Goal: Ask a question

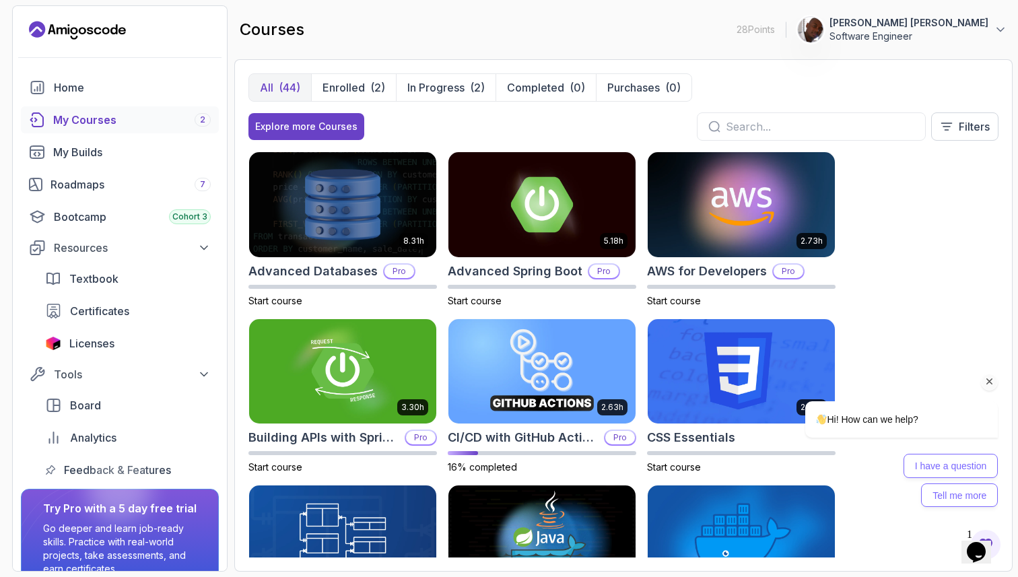
scroll to position [508, 0]
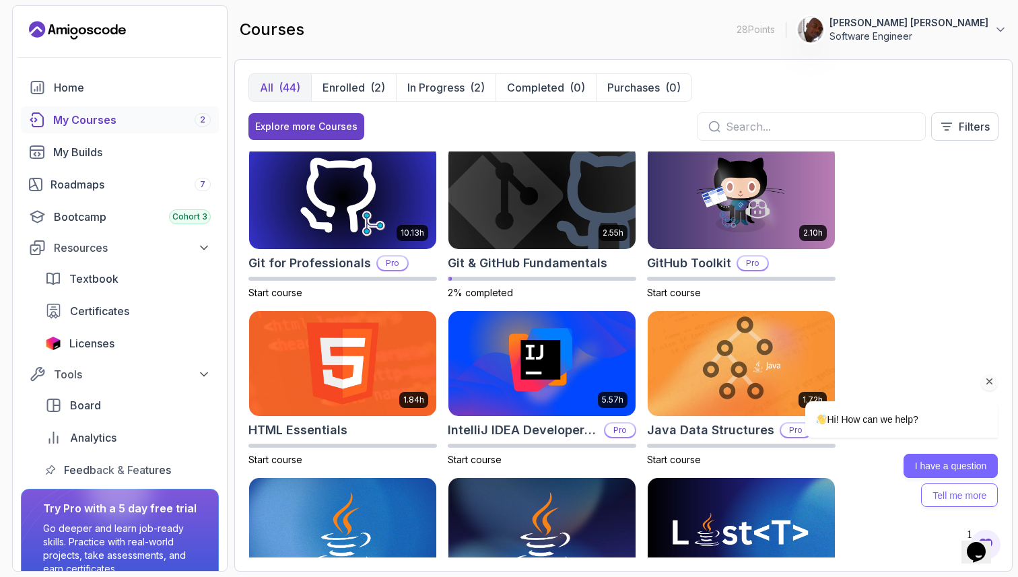
click at [964, 472] on button "I have a question" at bounding box center [950, 466] width 95 height 24
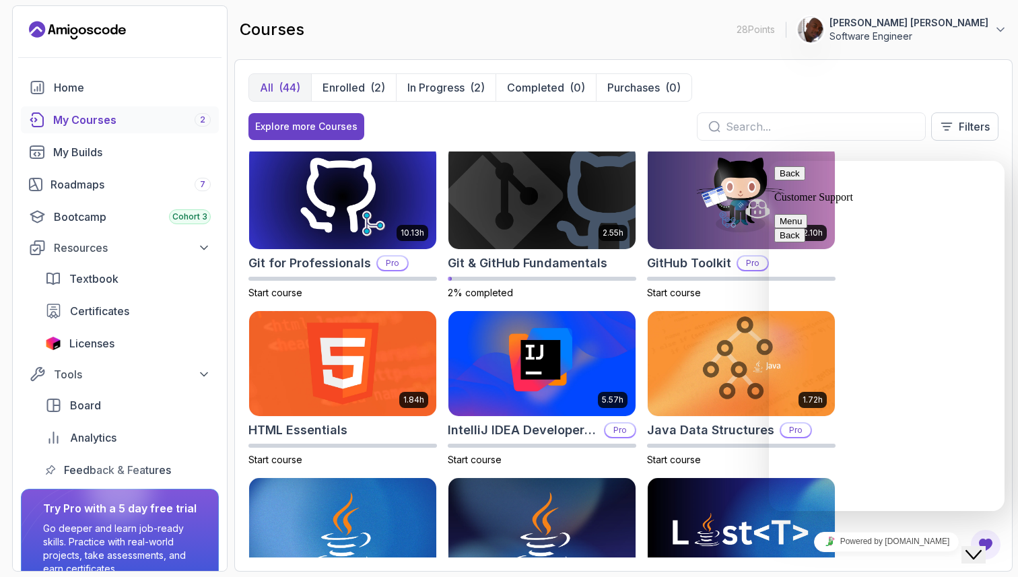
click at [769, 161] on textarea at bounding box center [769, 161] width 0 height 0
type textarea "Olá, Gostaria de saber se ao me inscrever mensalmente têm a obrigação de fideli…"
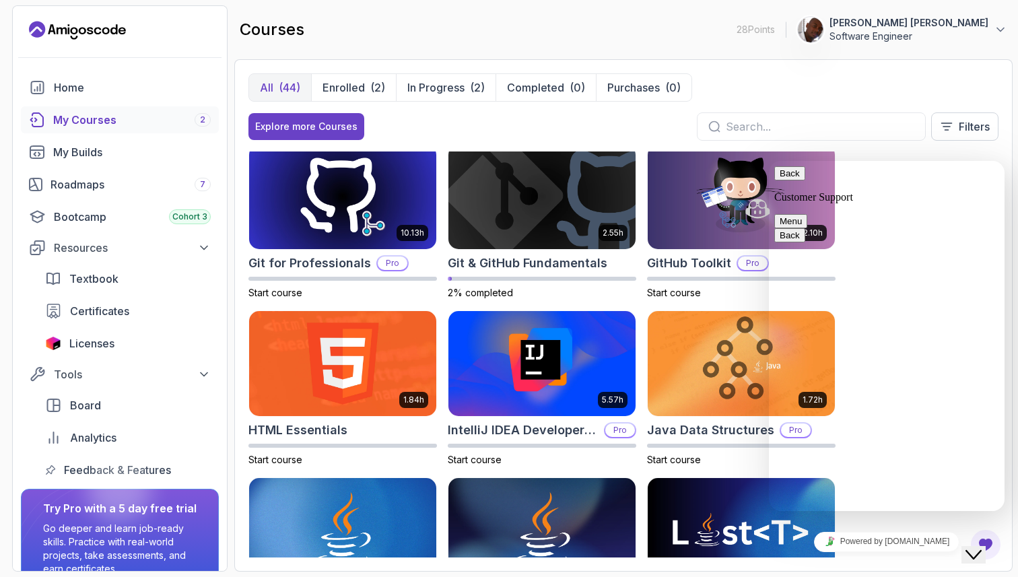
drag, startPoint x: 944, startPoint y: 452, endPoint x: 835, endPoint y: 392, distance: 124.1
copy span "Olá, Gostaria de saber se ao me inscrever mensalmente têm a obrigação de fideli…"
paste textarea "Olá, Gostaria de saber se ao me inscrever mensalmente têm a obrigação de fideli…"
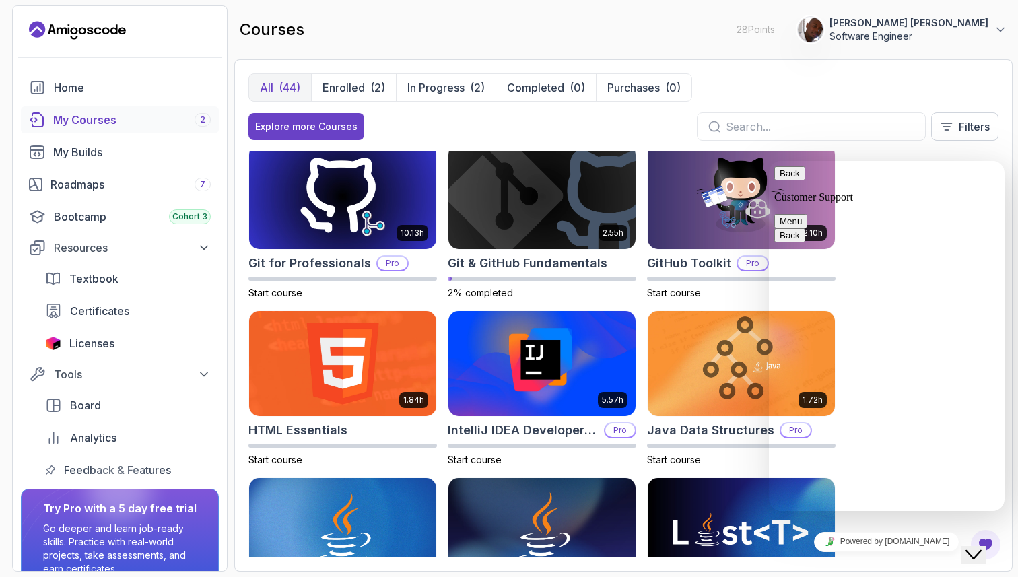
scroll to position [14, 0]
type textarea "Olá, Gostaria de saber se ao me inscrever mensalmente têm a obrigação de fideli…"
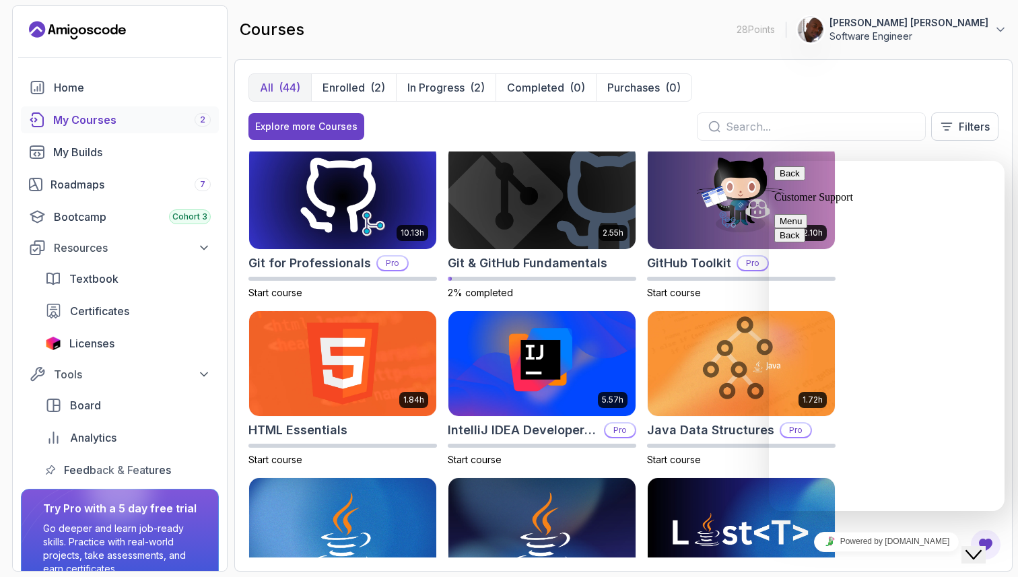
type input "Pagamento Mensal"
type input "P"
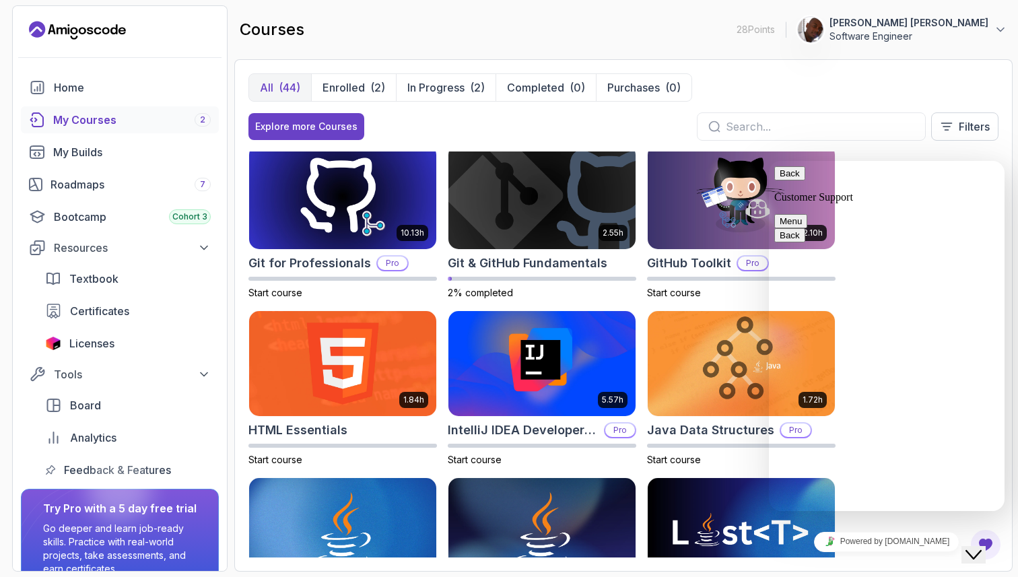
type input "351913266753"
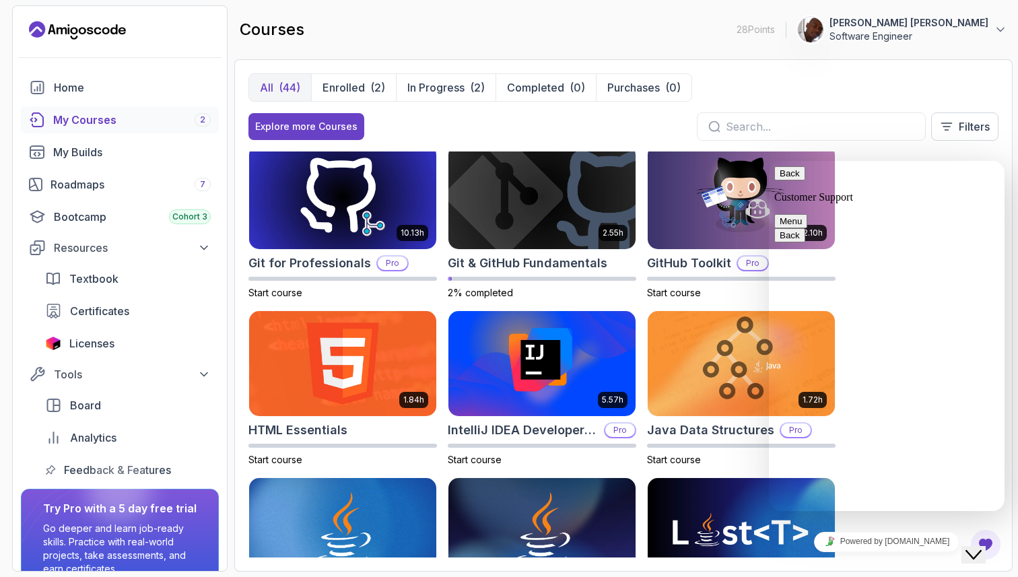
type input "[EMAIL_ADDRESS][DOMAIN_NAME]"
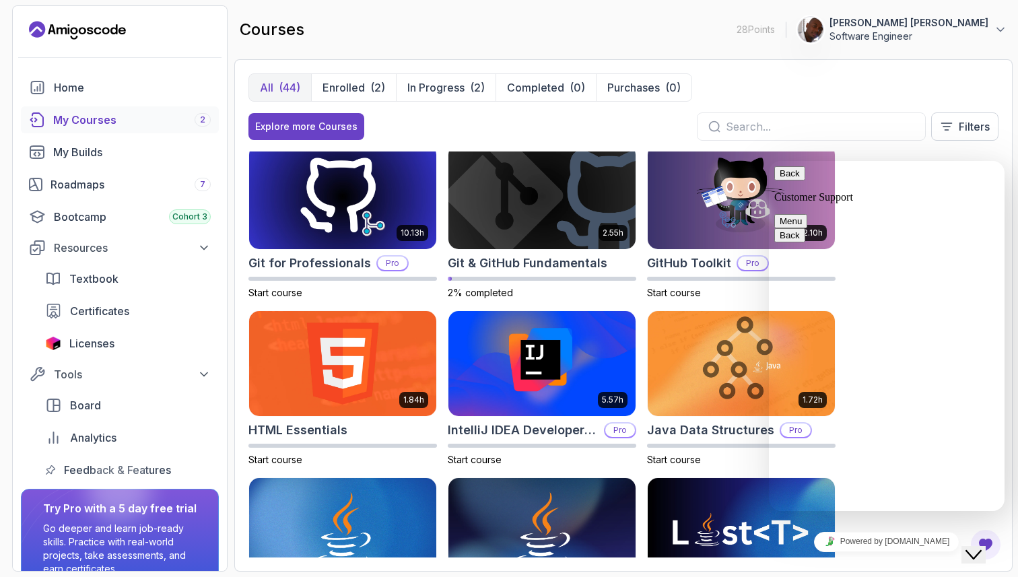
type input "[PERSON_NAME]"
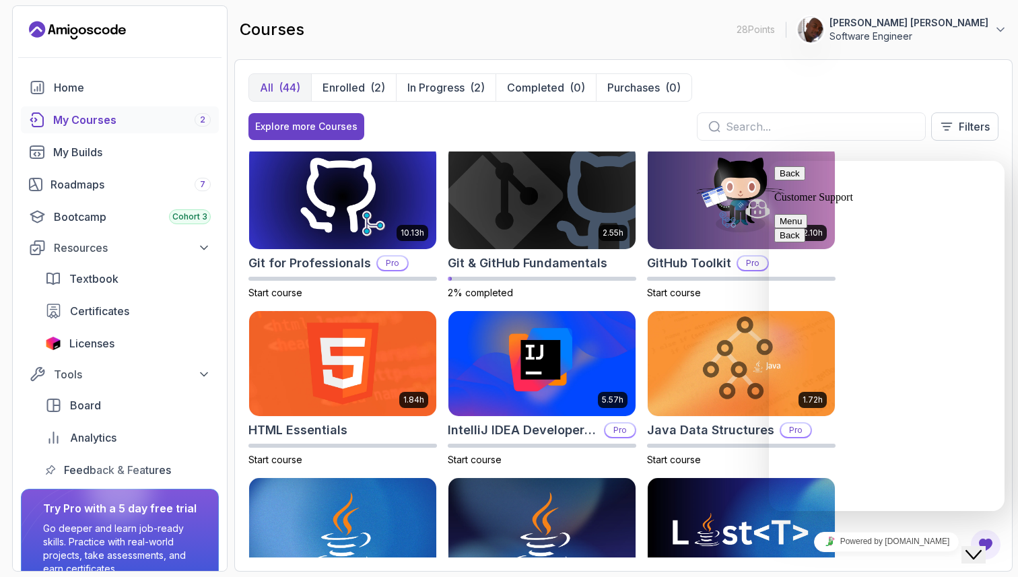
scroll to position [272, 0]
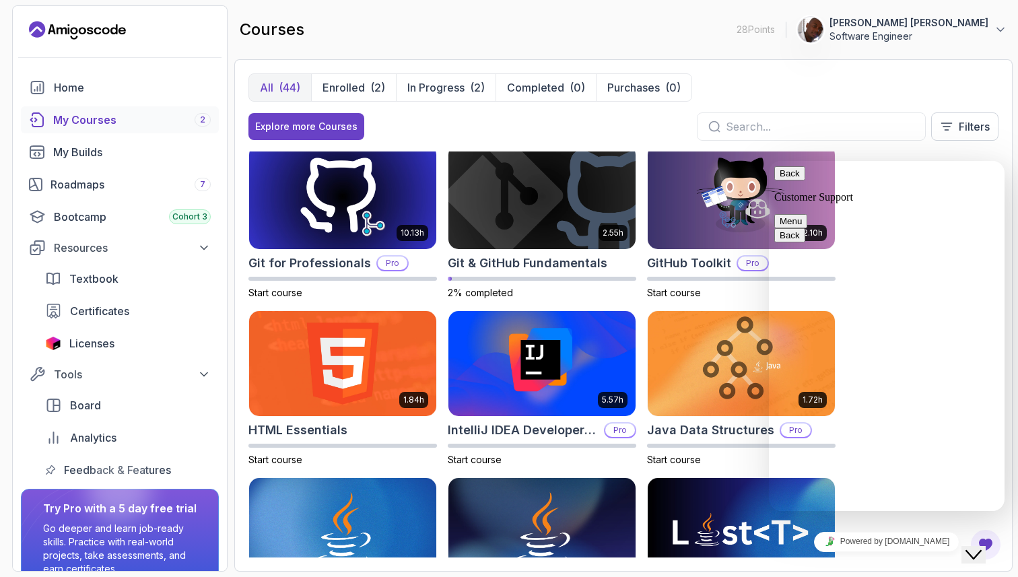
scroll to position [0, 1]
type input "351913266753"
